Goal: Task Accomplishment & Management: Manage account settings

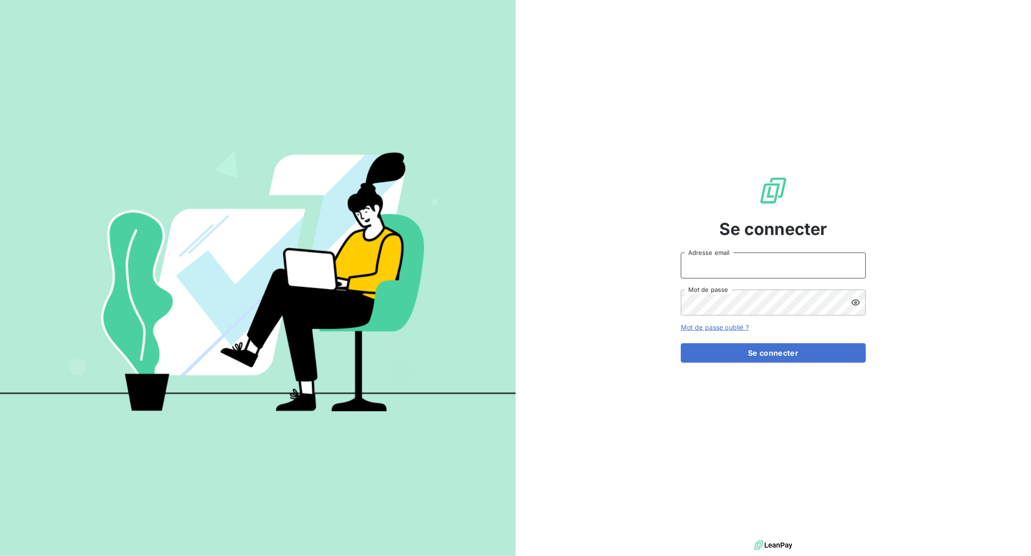
type input "[EMAIL_ADDRESS][DOMAIN_NAME]"
click at [767, 342] on form "[EMAIL_ADDRESS][DOMAIN_NAME] Adresse email Mot de passe Mot de passe oublié ? S…" at bounding box center [773, 308] width 185 height 110
click at [765, 348] on button "Se connecter" at bounding box center [773, 352] width 185 height 19
